Goal: Information Seeking & Learning: Learn about a topic

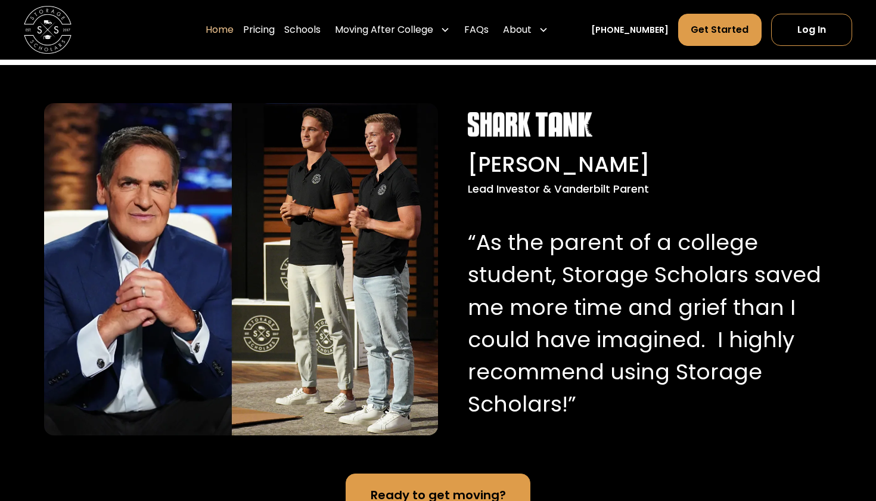
scroll to position [1139, 0]
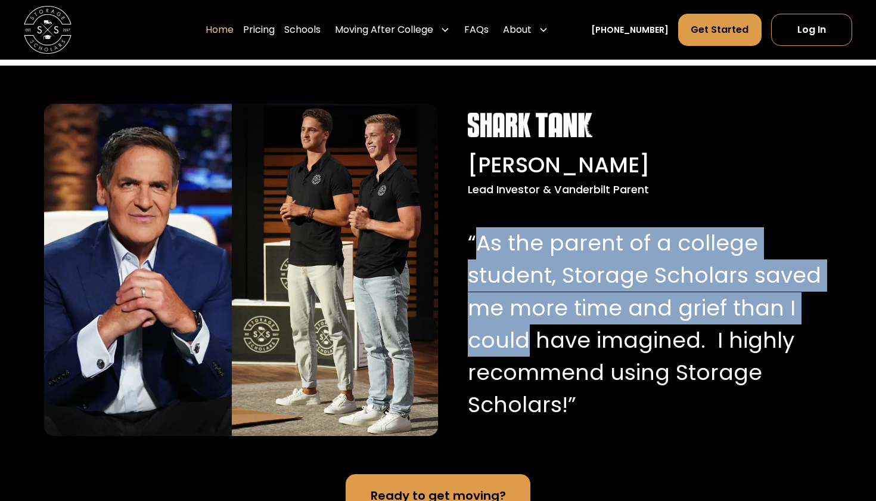
drag, startPoint x: 481, startPoint y: 258, endPoint x: 522, endPoint y: 359, distance: 109.4
click at [523, 359] on p "“As the parent of a college student, Storage Scholars saved me more time and gr…" at bounding box center [645, 324] width 354 height 194
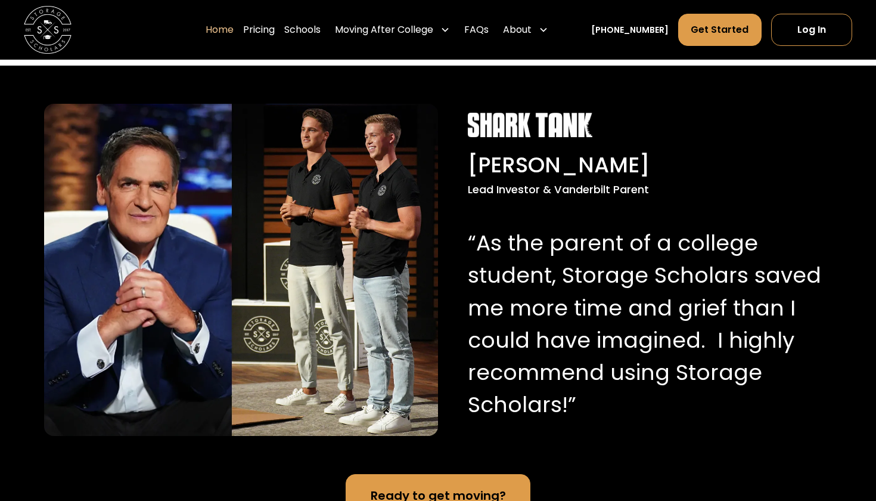
click at [579, 407] on p "“As the parent of a college student, Storage Scholars saved me more time and gr…" at bounding box center [645, 324] width 354 height 194
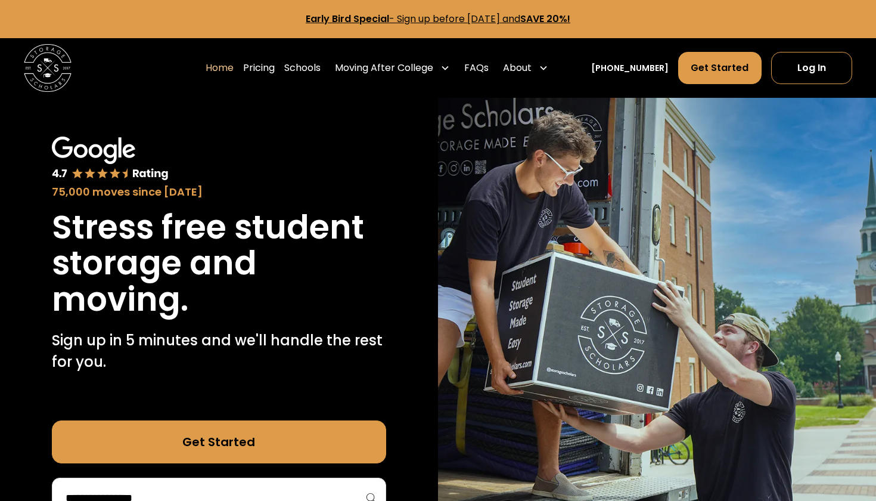
scroll to position [0, 0]
click at [321, 70] on link "Schools" at bounding box center [302, 67] width 36 height 33
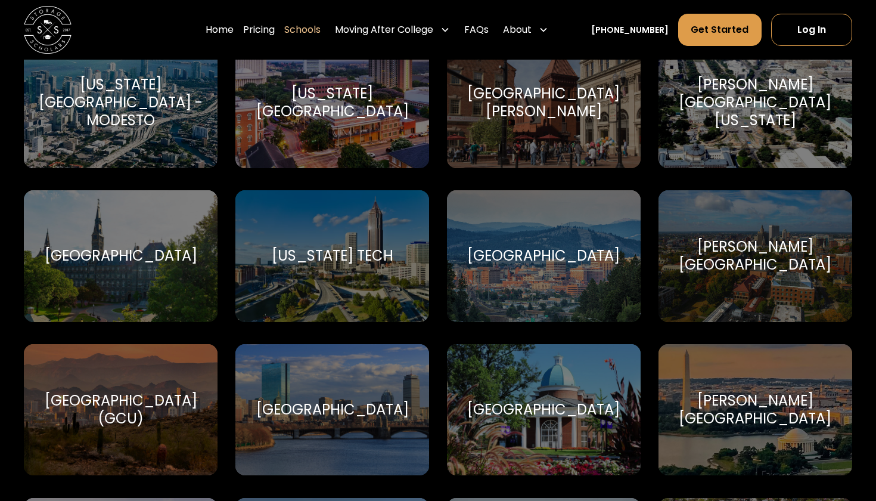
click at [311, 379] on div "Harvard University Harvard University" at bounding box center [332, 410] width 194 height 132
click at [275, 37] on link "Pricing" at bounding box center [259, 29] width 32 height 33
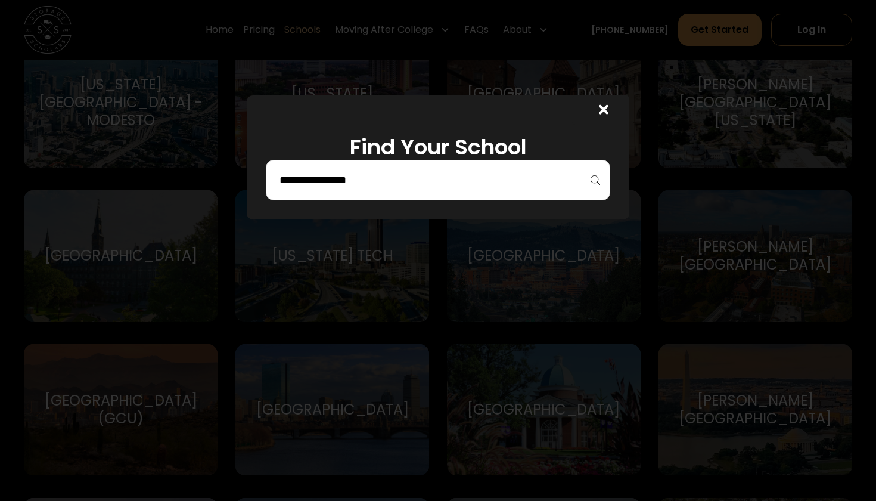
click at [383, 191] on div at bounding box center [438, 180] width 345 height 41
click at [376, 182] on input "search" at bounding box center [438, 180] width 320 height 20
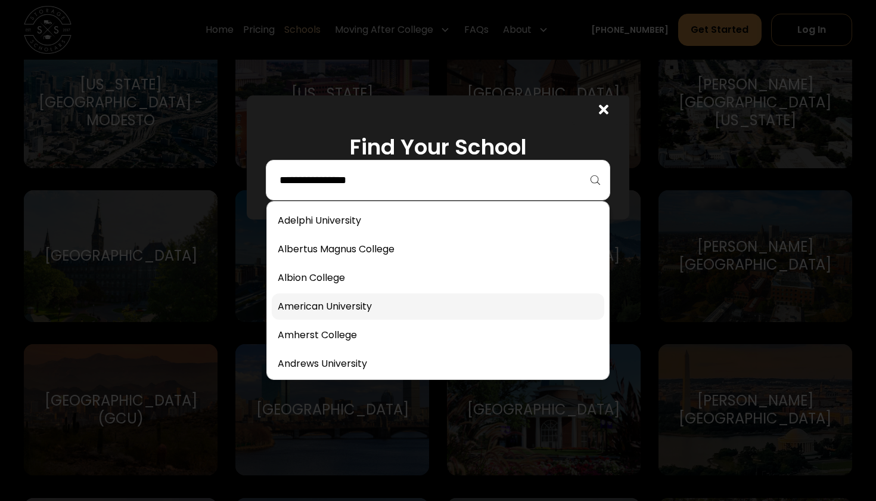
click at [357, 304] on link at bounding box center [438, 306] width 333 height 26
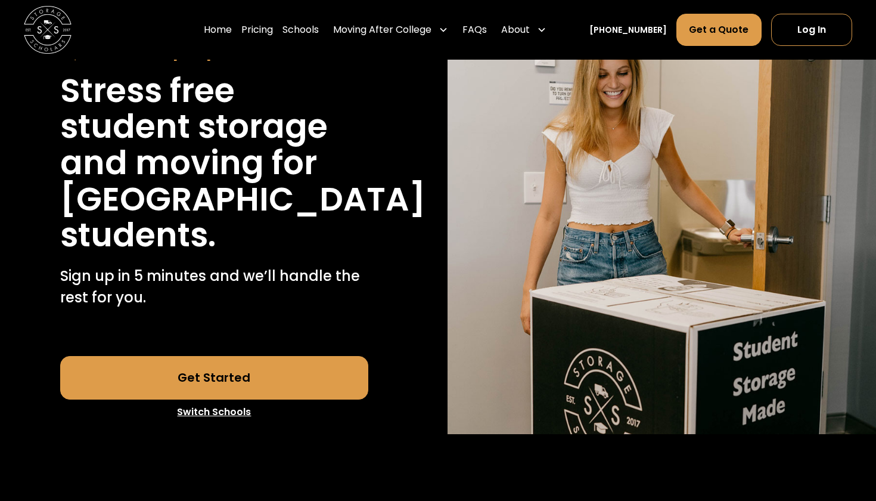
scroll to position [127, 0]
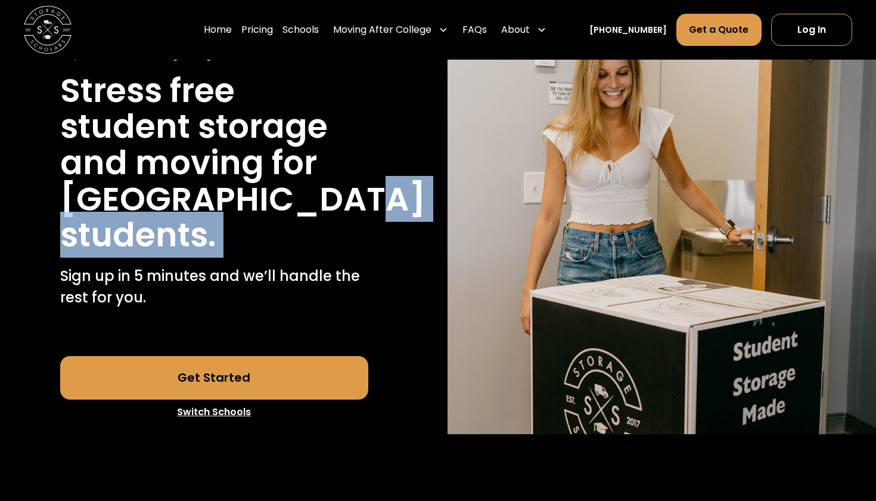
drag, startPoint x: 186, startPoint y: 236, endPoint x: 218, endPoint y: 315, distance: 84.8
click at [218, 314] on div "Stress free student storage and moving for [GEOGRAPHIC_DATA] students. Sign up …" at bounding box center [214, 193] width 309 height 241
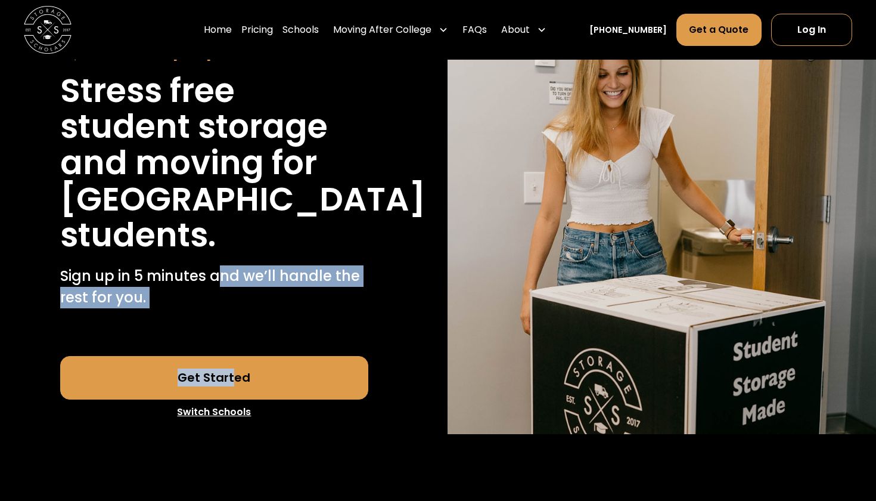
drag, startPoint x: 219, startPoint y: 318, endPoint x: 235, endPoint y: 421, distance: 103.7
click at [235, 421] on div "40,000 moves since 2017 Stress free student storage and moving for Harvard Univ…" at bounding box center [214, 212] width 386 height 444
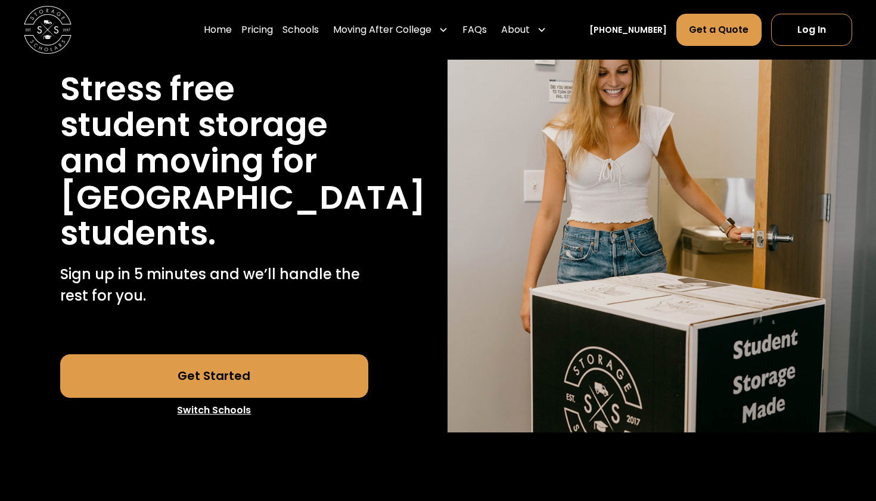
click at [179, 351] on div "40,000 moves since 2017 Stress free student storage and moving for Harvard Univ…" at bounding box center [214, 210] width 386 height 444
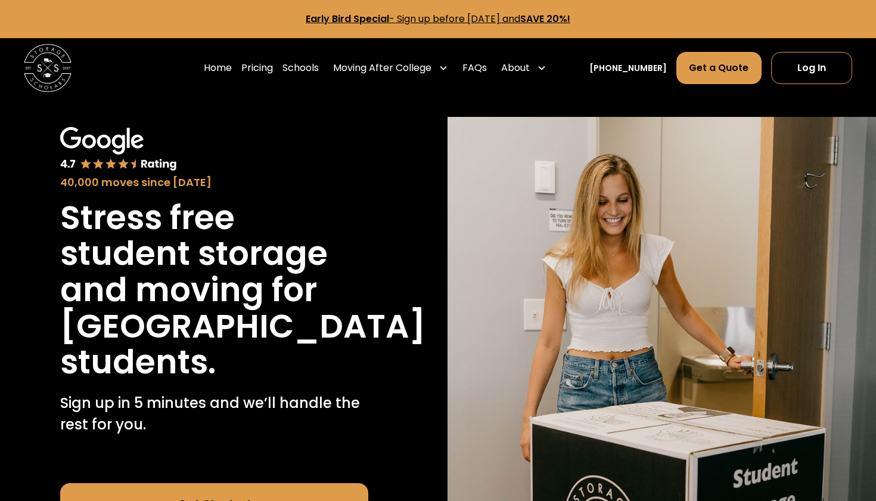
scroll to position [0, 0]
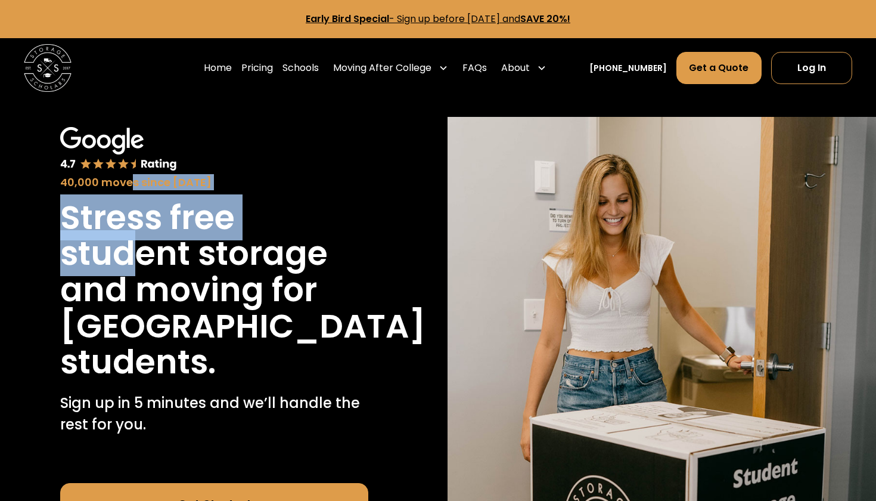
drag, startPoint x: 132, startPoint y: 184, endPoint x: 146, endPoint y: 266, distance: 83.4
click at [146, 266] on div "40,000 moves since 2017 Stress free student storage and moving for Harvard Univ…" at bounding box center [214, 284] width 309 height 315
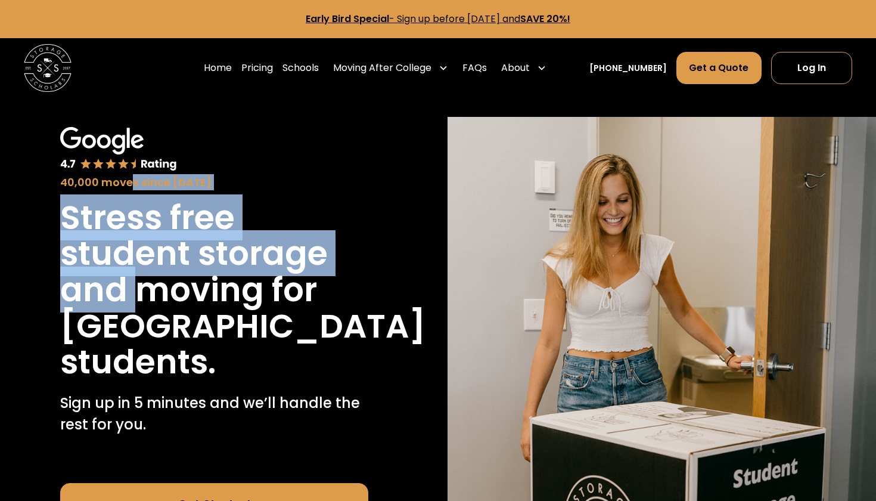
click at [25, 259] on div "40,000 moves since 2017 Stress free student storage and moving for Harvard Univ…" at bounding box center [214, 339] width 386 height 444
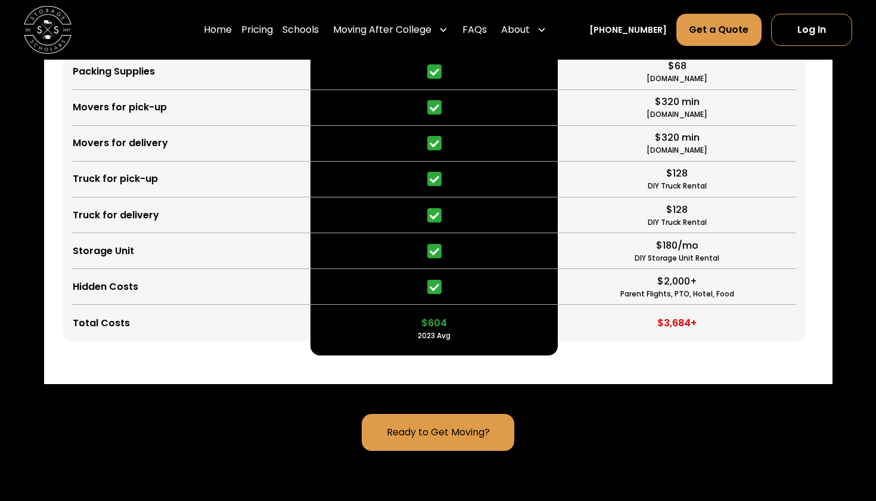
scroll to position [2900, 0]
click at [222, 39] on link "Home" at bounding box center [218, 29] width 28 height 33
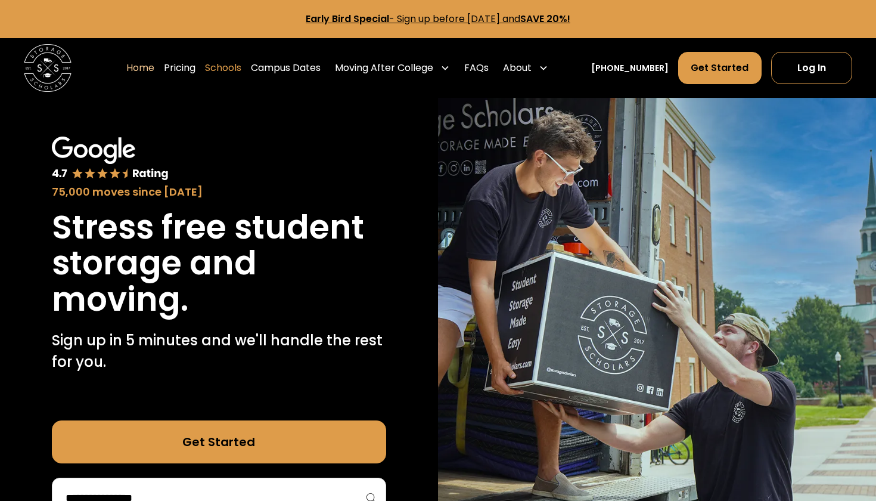
click at [235, 67] on link "Schools" at bounding box center [223, 67] width 36 height 33
